Goal: Task Accomplishment & Management: Manage account settings

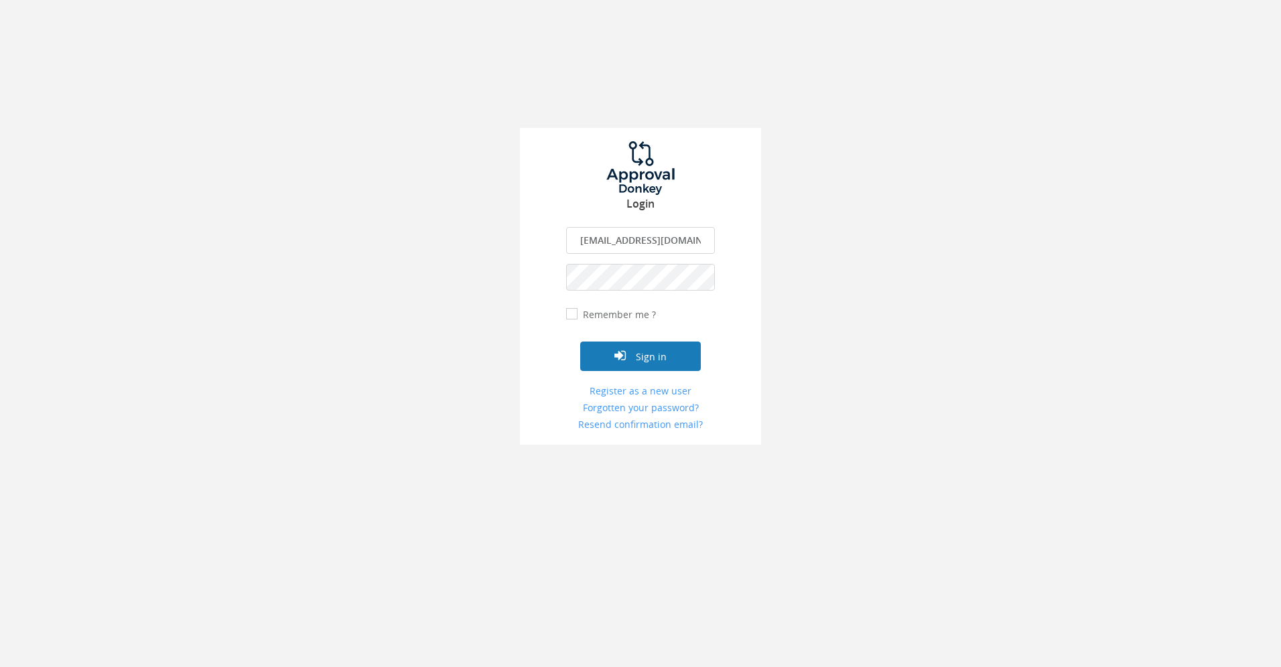
click at [639, 360] on button "Sign in" at bounding box center [640, 356] width 121 height 29
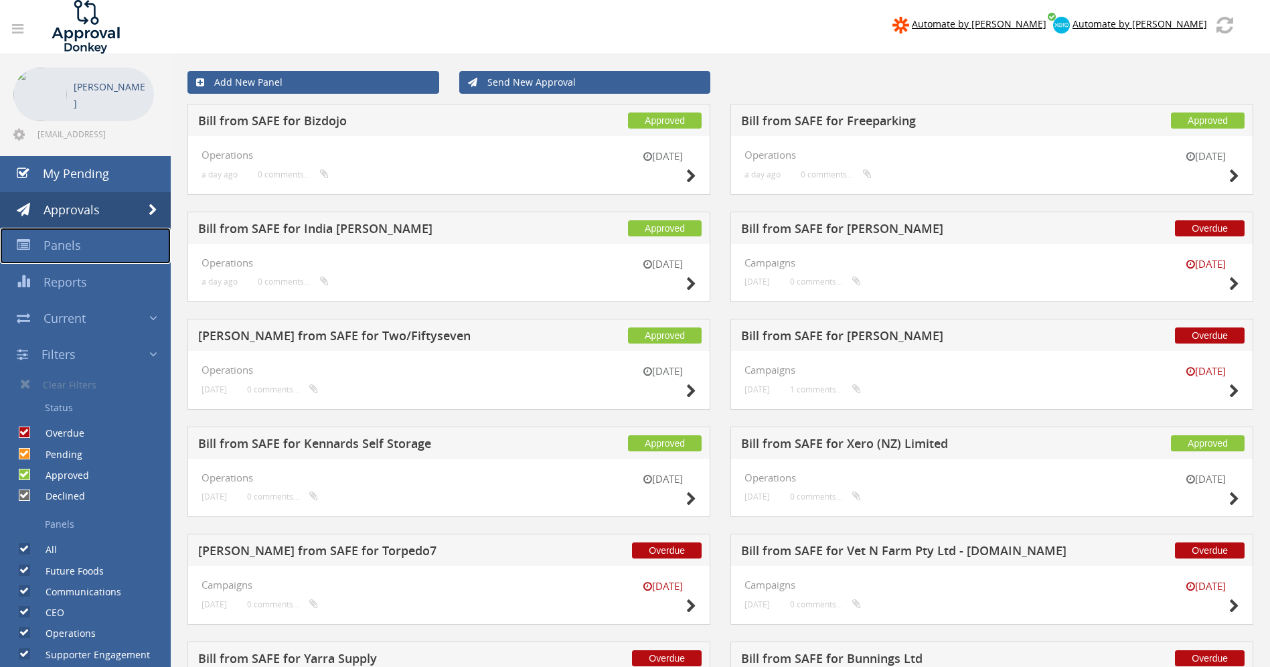
click at [70, 248] on span "Panels" at bounding box center [63, 245] width 38 height 16
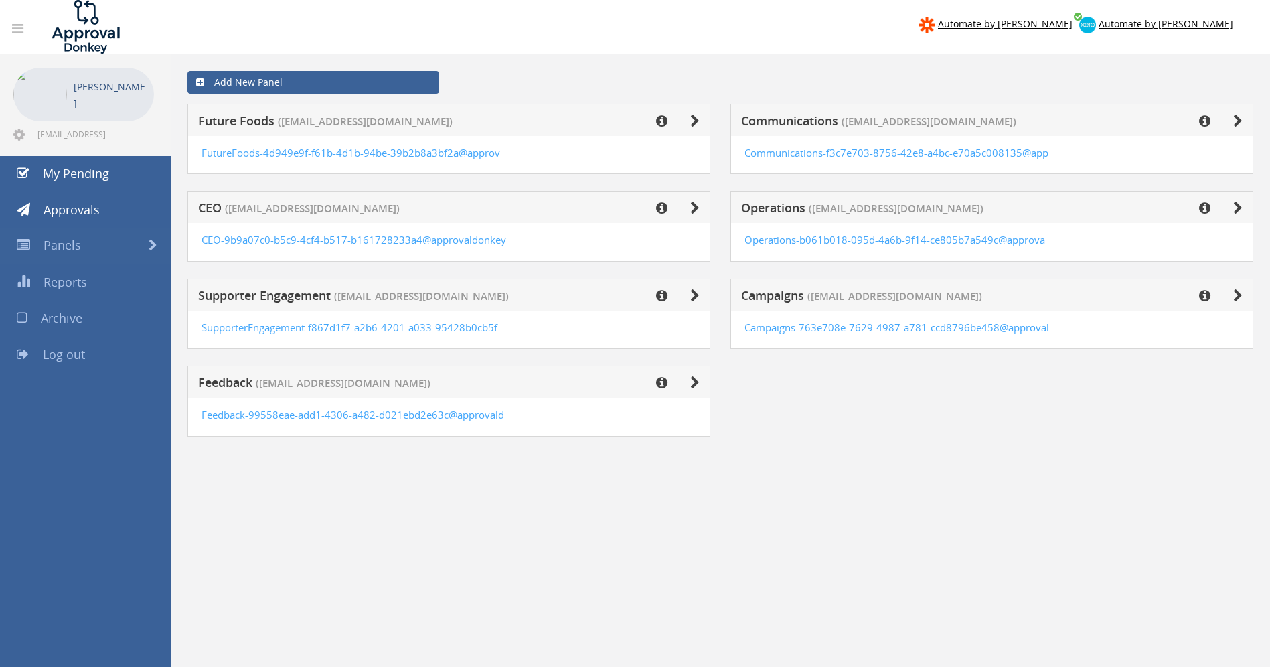
click at [1245, 208] on div "Operations ([EMAIL_ADDRESS][DOMAIN_NAME])" at bounding box center [992, 207] width 523 height 32
click at [1241, 208] on icon at bounding box center [1238, 208] width 9 height 13
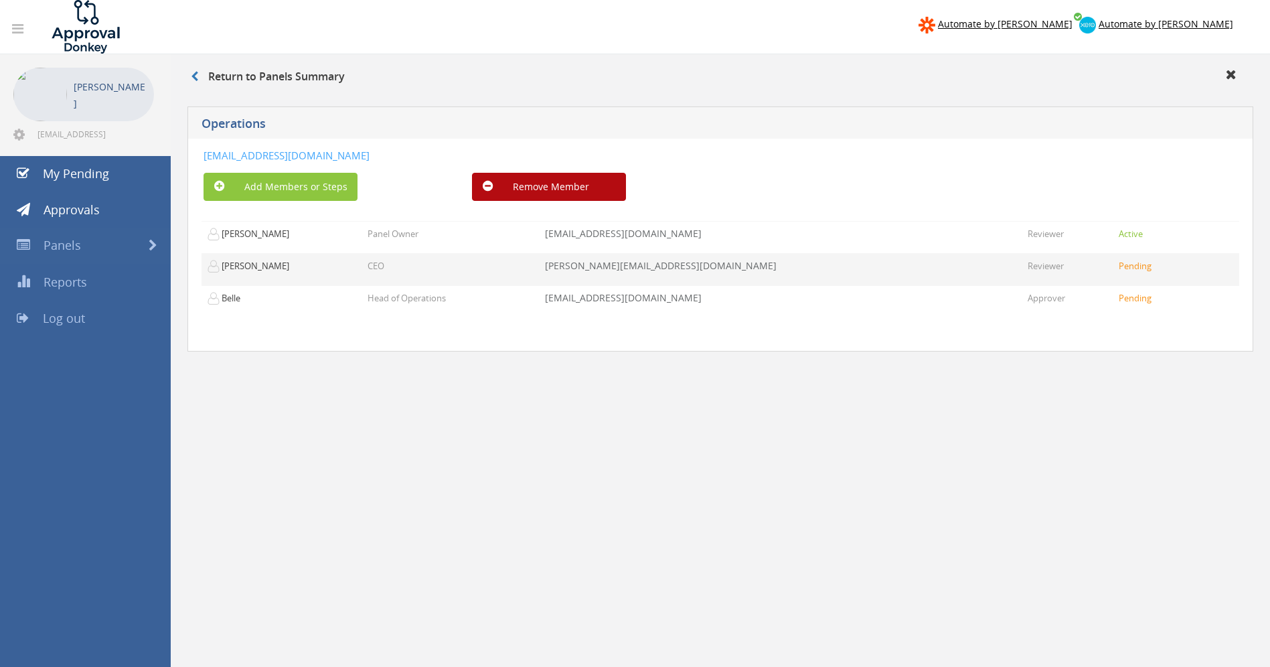
click at [1143, 261] on small "Pending" at bounding box center [1135, 266] width 33 height 12
click at [366, 259] on td "CEO" at bounding box center [450, 269] width 177 height 32
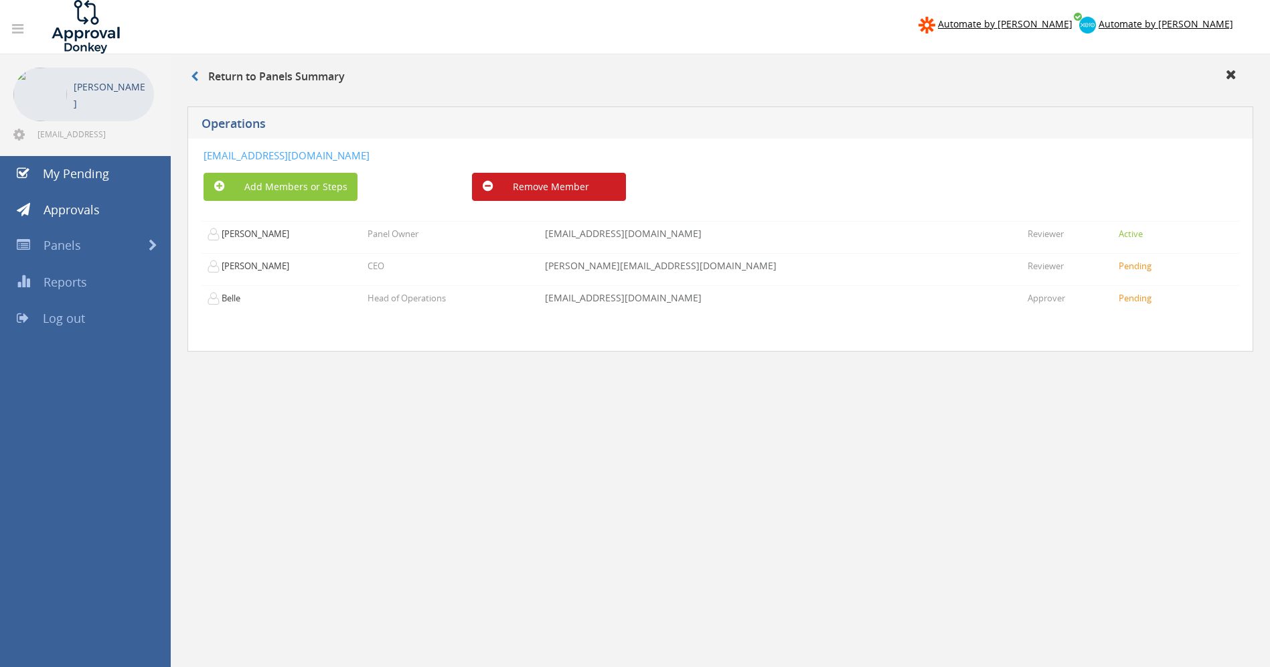
click at [542, 200] on button "Remove Member" at bounding box center [549, 187] width 154 height 28
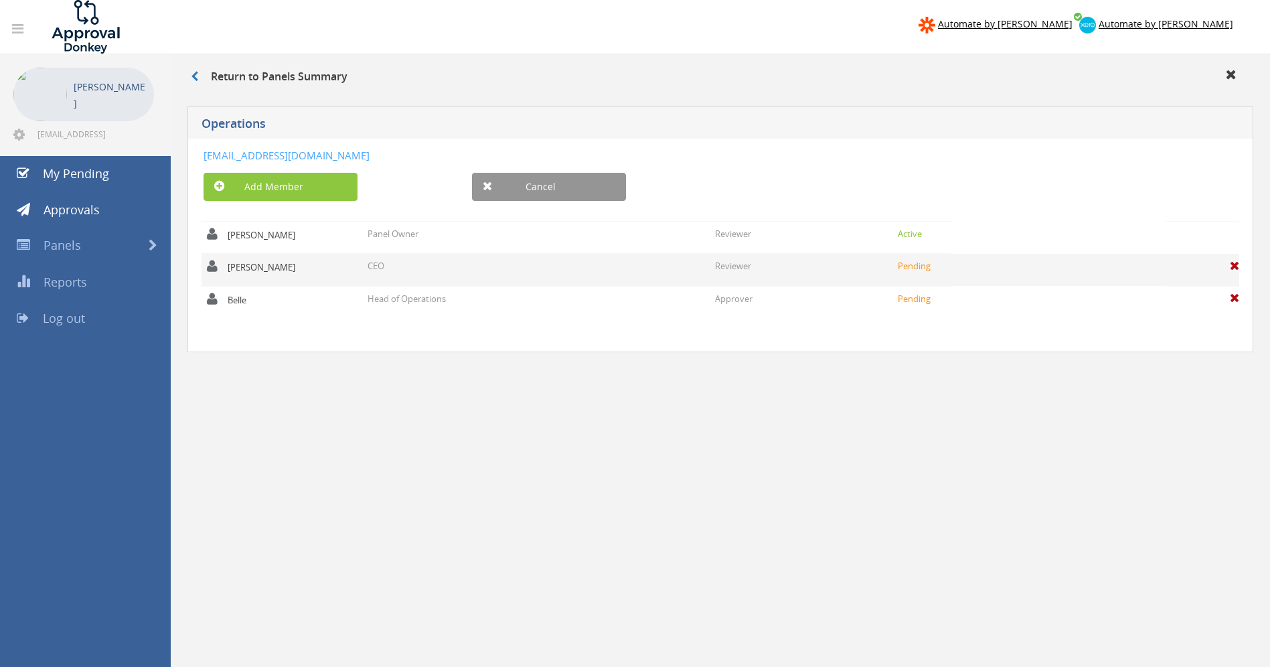
click at [1230, 267] on span at bounding box center [1234, 266] width 9 height 12
click at [1215, 270] on link "Are you sure?" at bounding box center [1203, 270] width 34 height 23
